Goal: Entertainment & Leisure: Browse casually

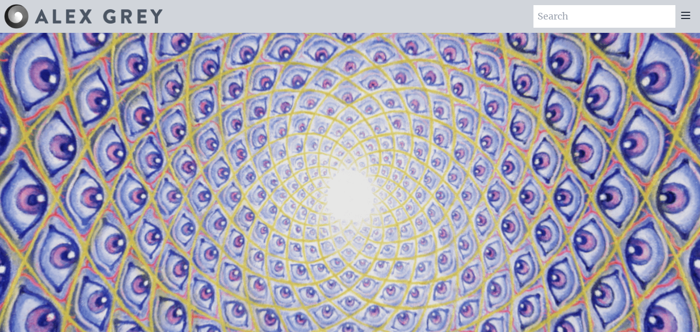
click at [408, 141] on video "Your browser does not support the video tag." at bounding box center [350, 198] width 1025 height 577
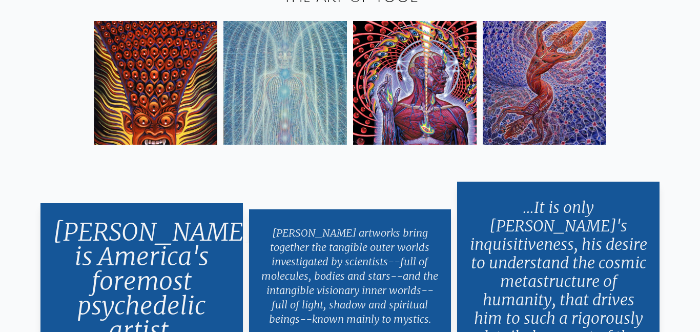
scroll to position [1737, 0]
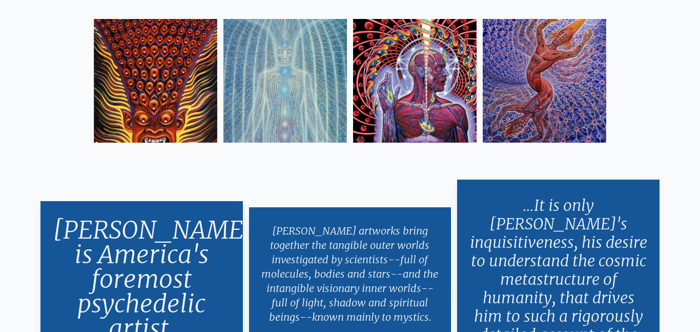
click at [175, 91] on img at bounding box center [156, 81] width 124 height 124
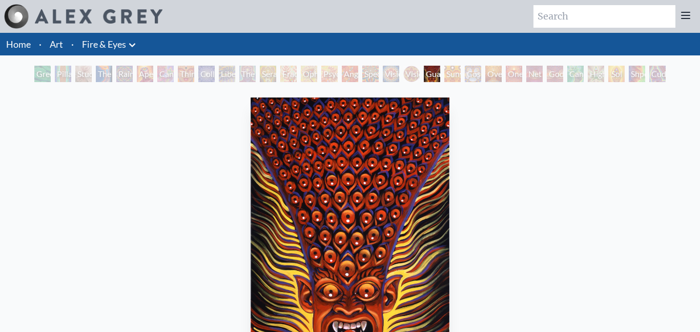
click at [450, 74] on div "Sunyata" at bounding box center [452, 74] width 16 height 16
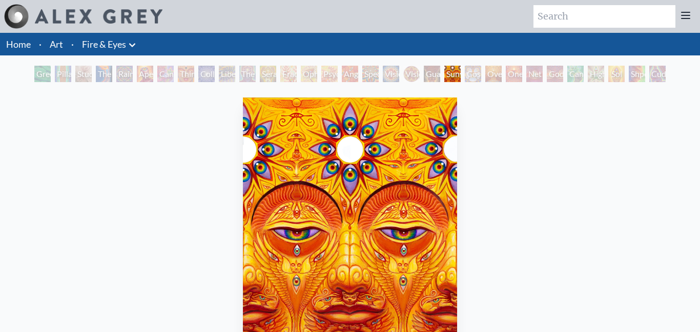
click at [661, 74] on div "Cuddle" at bounding box center [657, 74] width 16 height 16
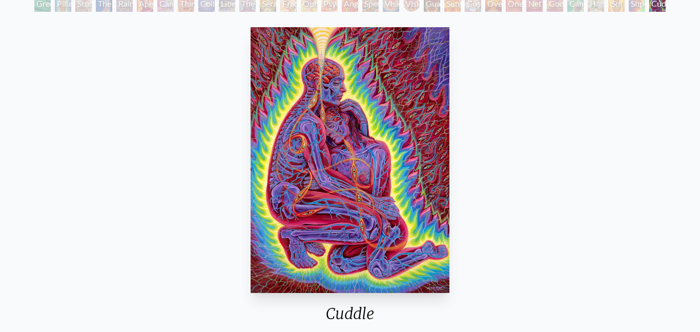
scroll to position [71, 0]
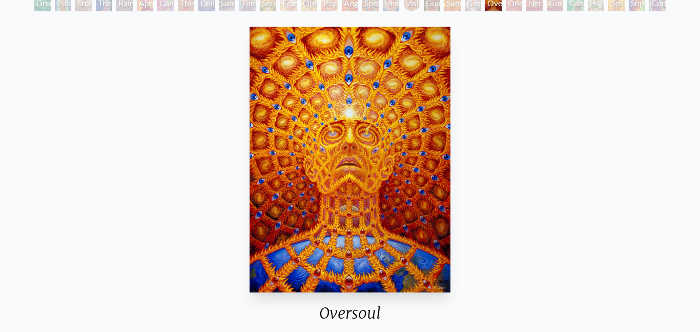
click at [303, 198] on img "23 / 31" at bounding box center [350, 159] width 201 height 265
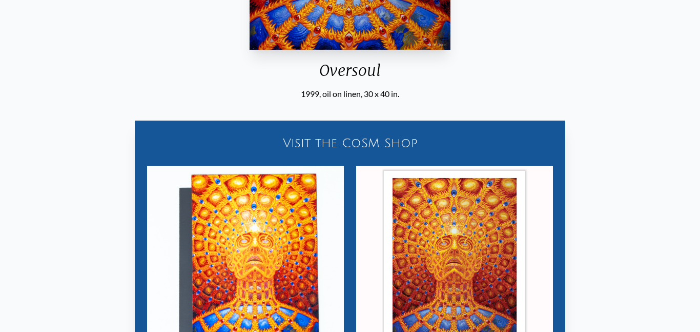
scroll to position [291, 0]
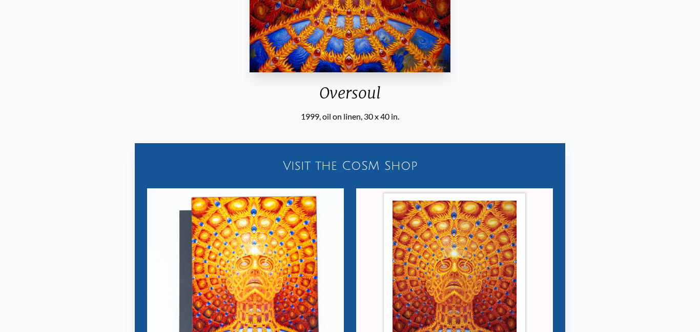
click at [450, 252] on img "23 / 31" at bounding box center [454, 286] width 197 height 197
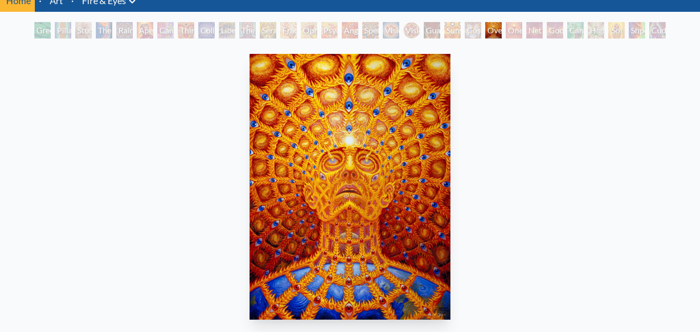
scroll to position [44, 0]
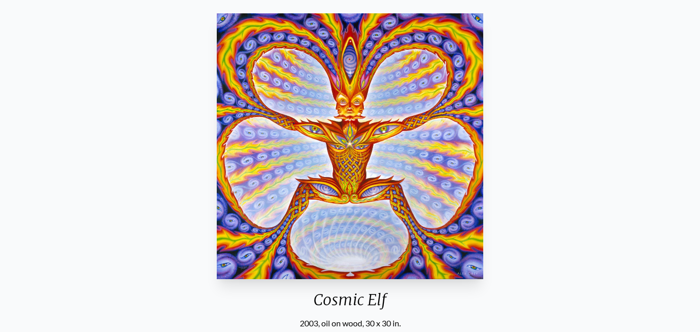
scroll to position [55, 0]
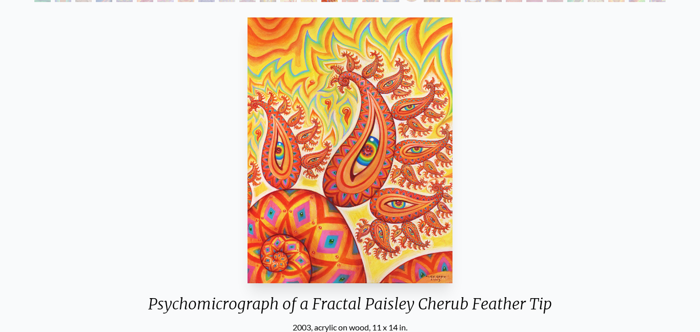
scroll to position [83, 0]
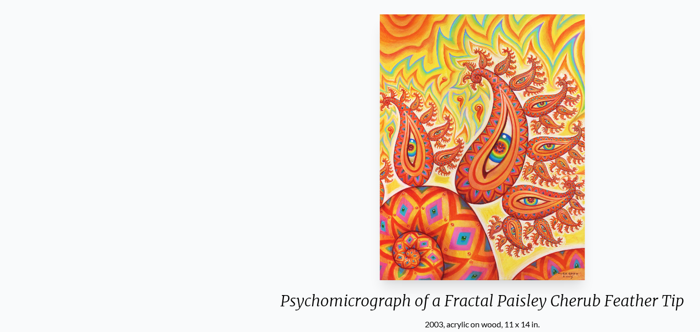
click at [280, 307] on div "Psychomicrograph of a Fractal Paisley Cherub Feather Tip" at bounding box center [482, 304] width 420 height 27
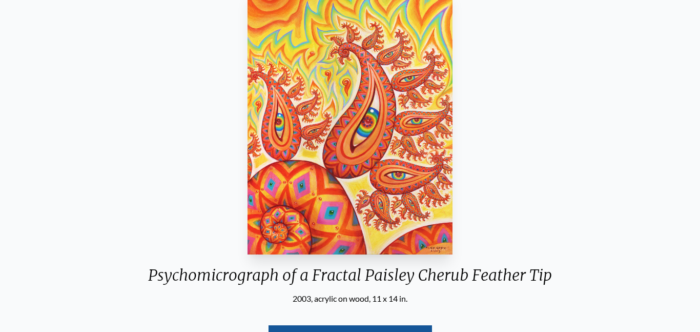
scroll to position [99, 0]
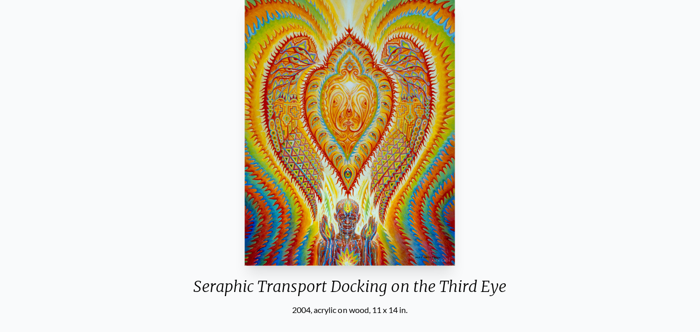
scroll to position [99, 0]
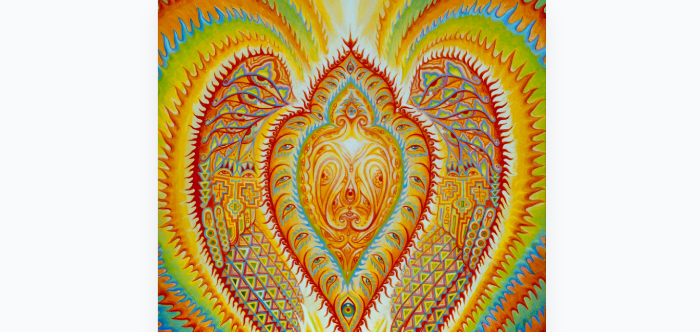
scroll to position [97, 0]
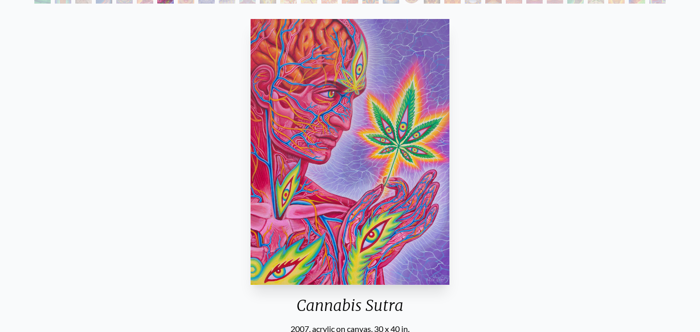
scroll to position [77, 0]
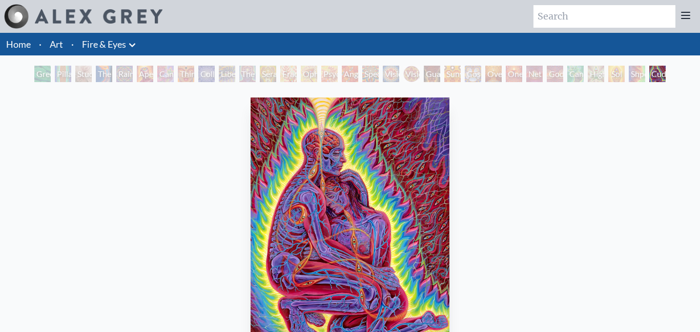
click at [123, 47] on link "Fire & Eyes" at bounding box center [104, 44] width 44 height 14
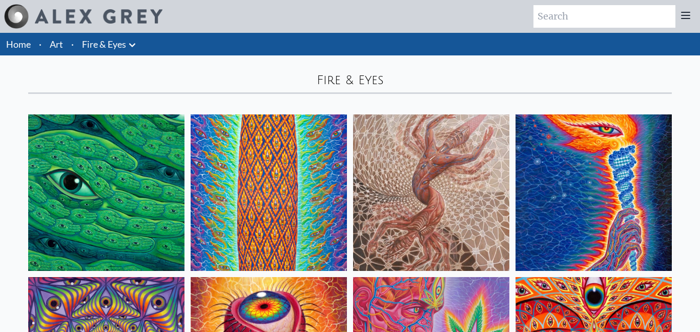
click at [129, 47] on icon at bounding box center [132, 45] width 12 height 12
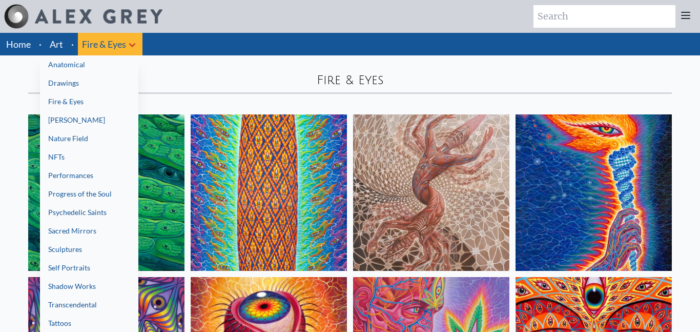
click at [127, 79] on link "Drawings" at bounding box center [89, 83] width 98 height 18
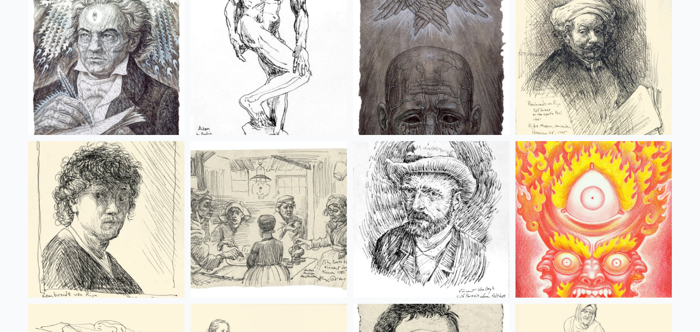
scroll to position [2842, 0]
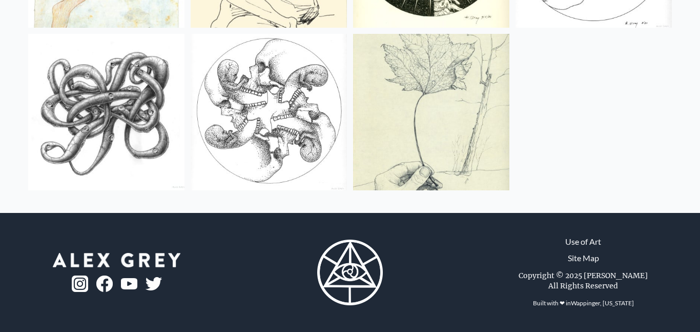
click at [376, 128] on img at bounding box center [431, 112] width 156 height 156
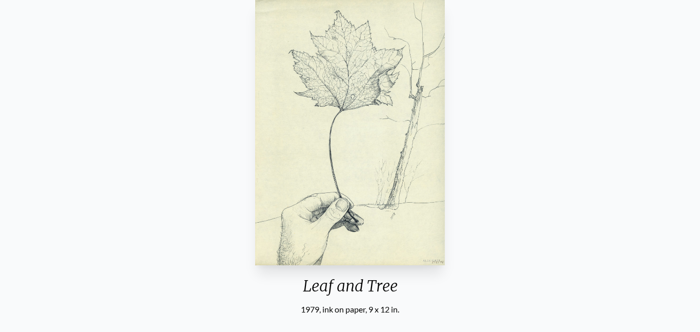
scroll to position [137, 0]
